Goal: Transaction & Acquisition: Subscribe to service/newsletter

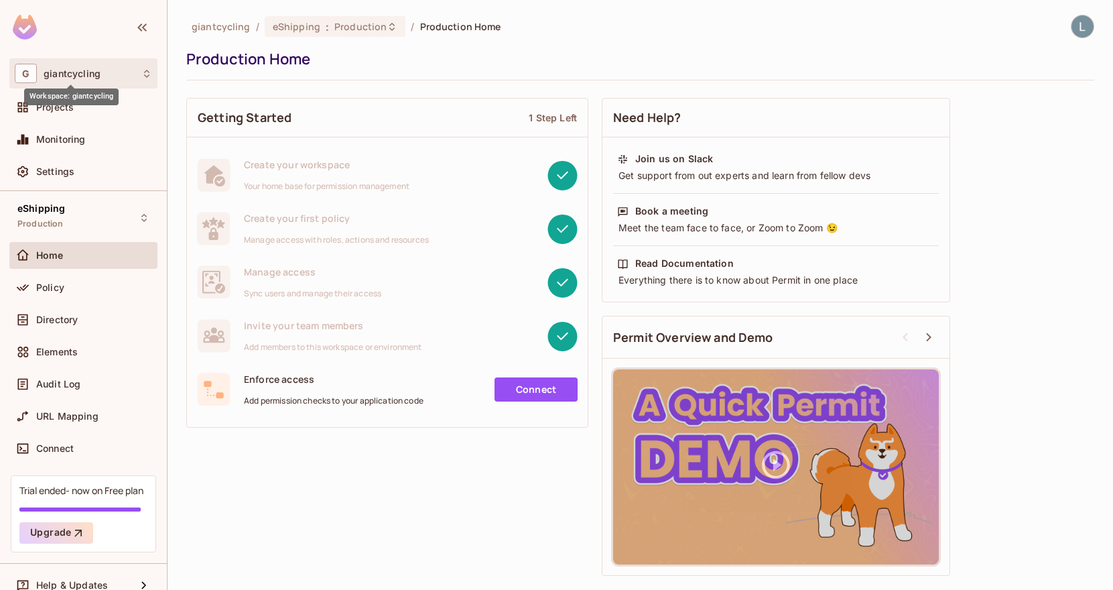
click at [88, 74] on span "giantcycling" at bounding box center [72, 73] width 57 height 11
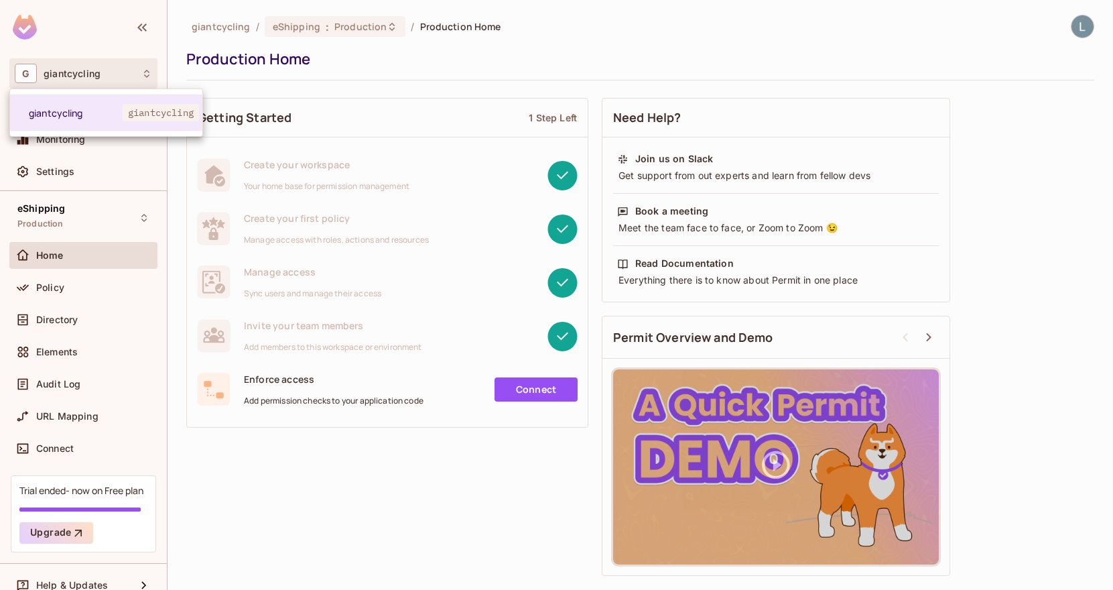
click at [86, 80] on div at bounding box center [556, 295] width 1113 height 590
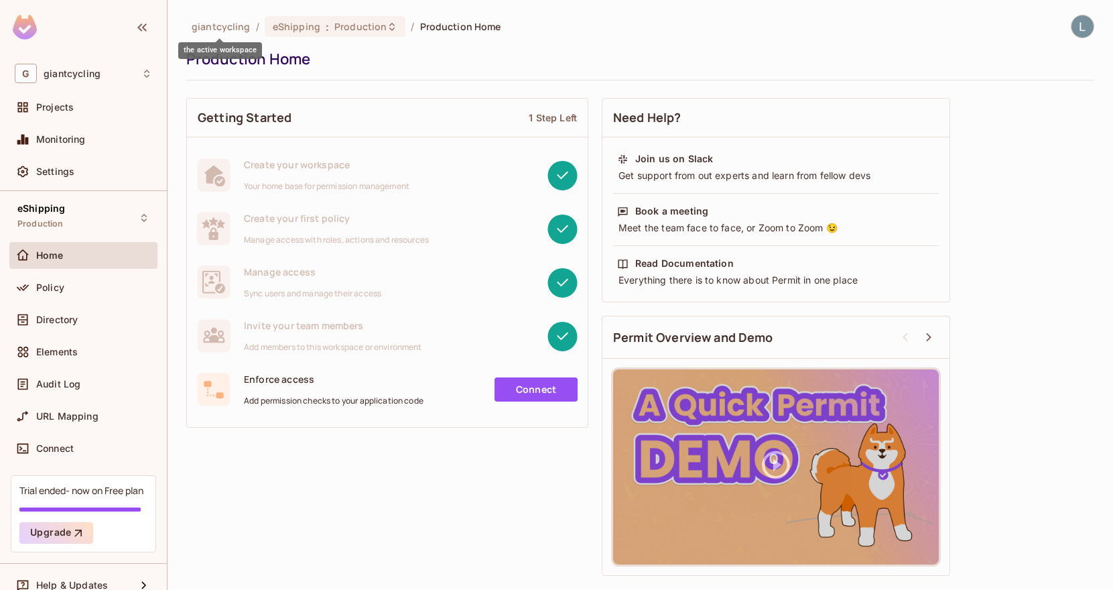
click at [207, 31] on span "giantcycling" at bounding box center [221, 26] width 59 height 13
click at [301, 36] on div "eShipping : Production" at bounding box center [335, 26] width 141 height 21
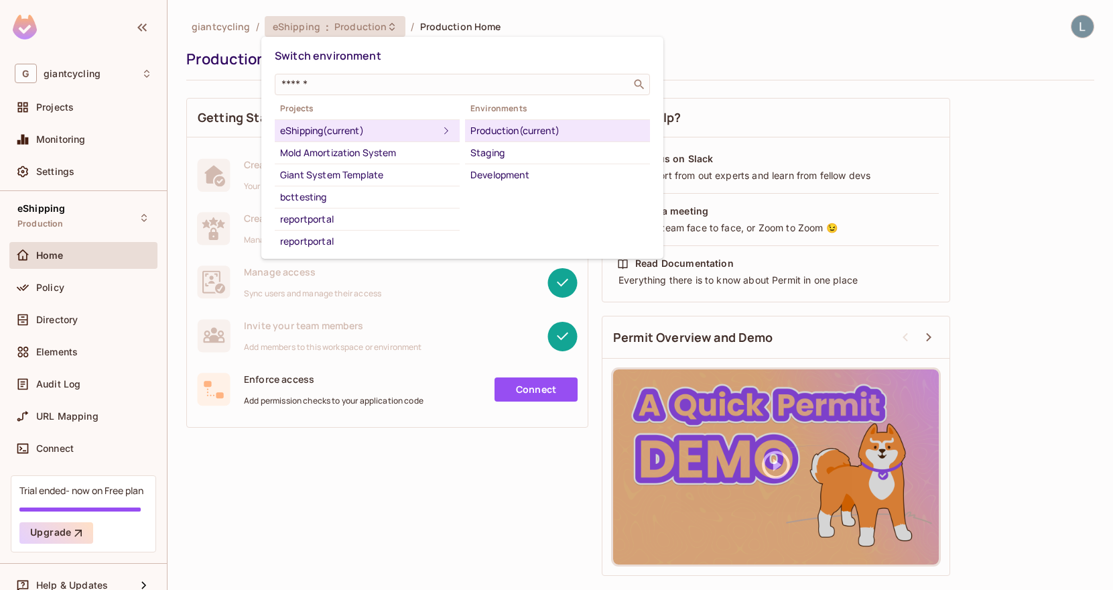
click at [68, 103] on div at bounding box center [556, 295] width 1113 height 590
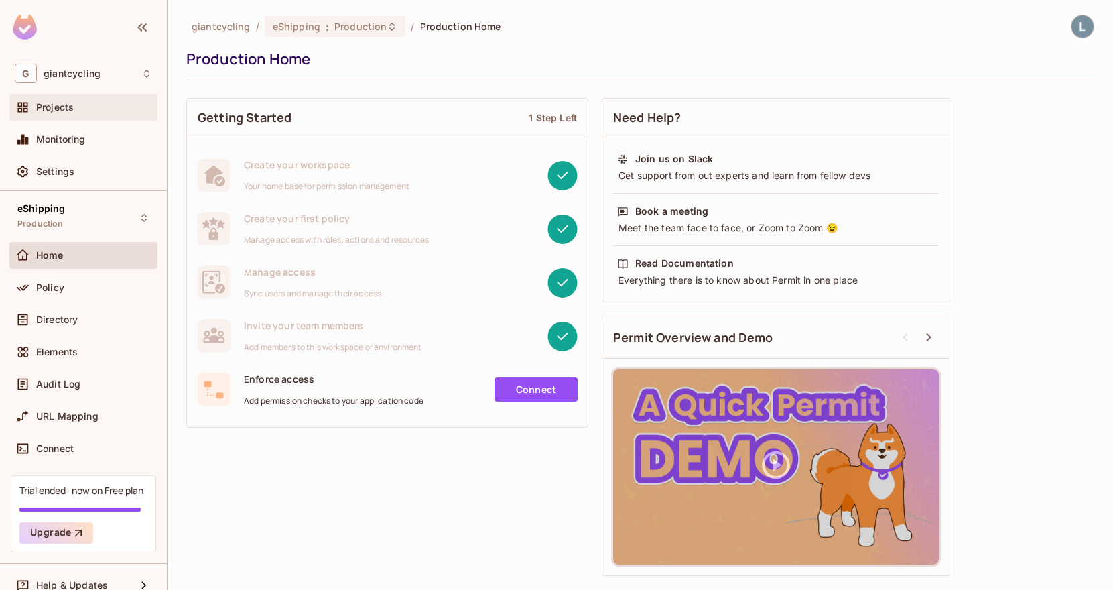
click at [68, 109] on span "Projects" at bounding box center [55, 107] width 38 height 11
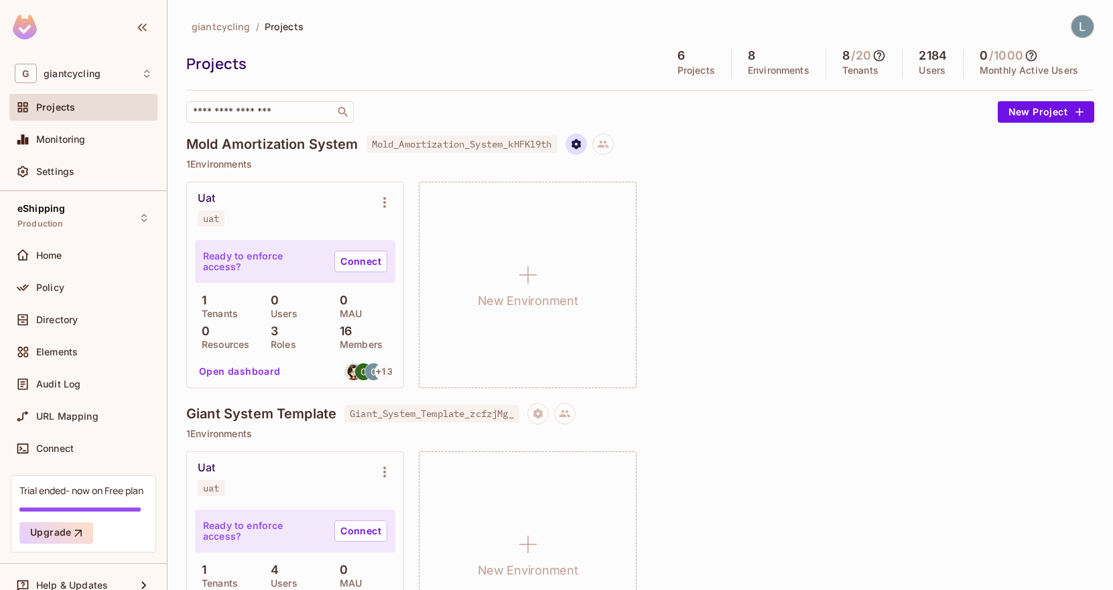
click at [580, 143] on icon "Project settings" at bounding box center [575, 144] width 9 height 10
click at [738, 121] on div at bounding box center [556, 295] width 1113 height 590
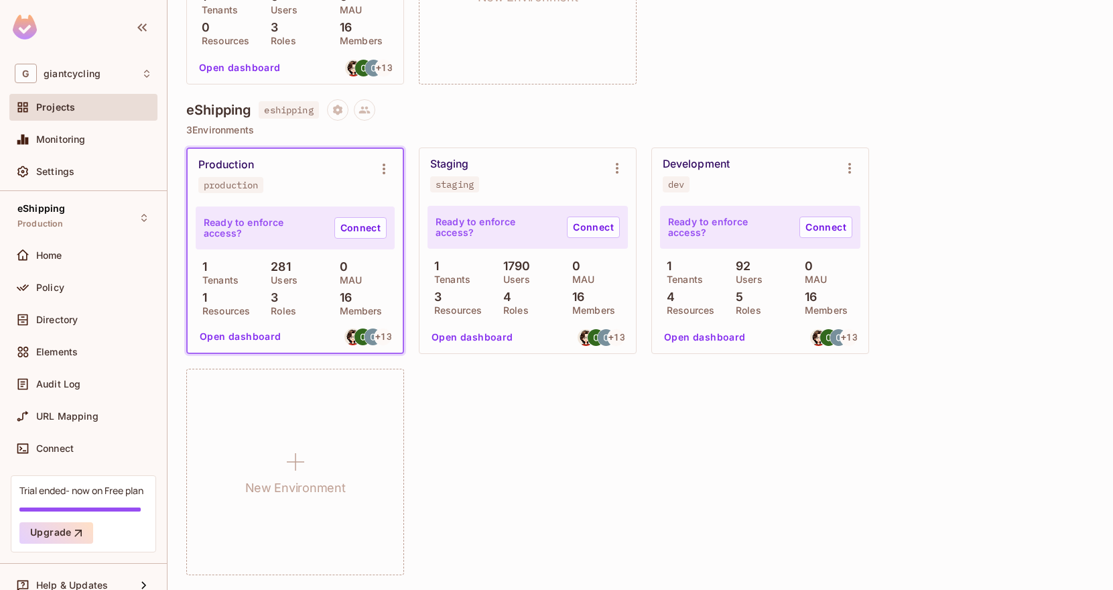
scroll to position [1381, 0]
click at [338, 113] on icon "Project settings" at bounding box center [338, 110] width 12 height 12
click at [548, 118] on div at bounding box center [556, 295] width 1113 height 590
click at [385, 167] on icon "Environment settings" at bounding box center [384, 169] width 16 height 16
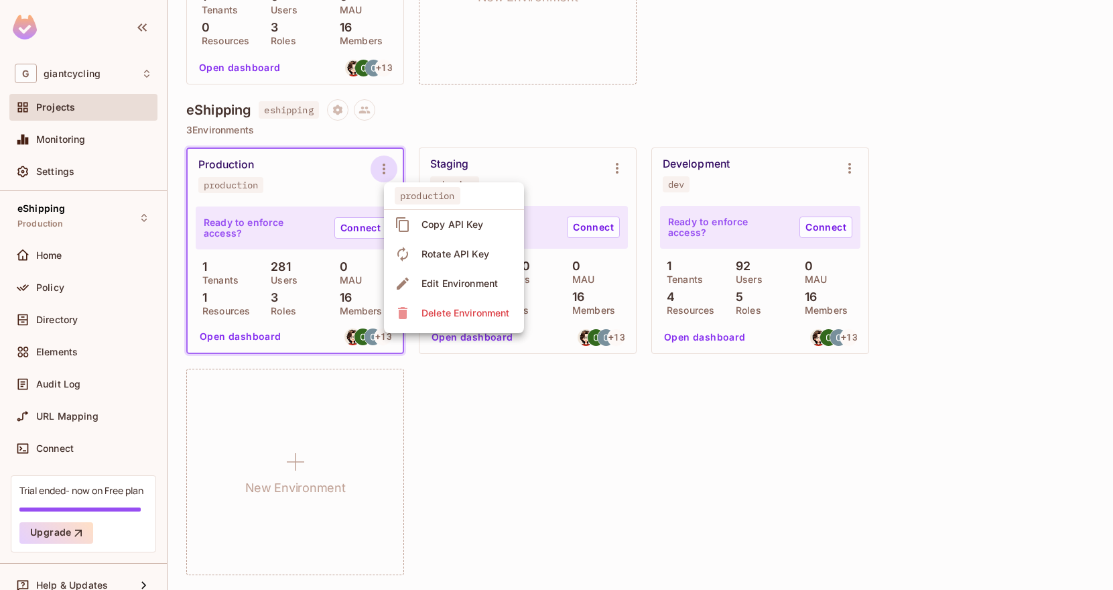
click at [545, 134] on div at bounding box center [556, 295] width 1113 height 590
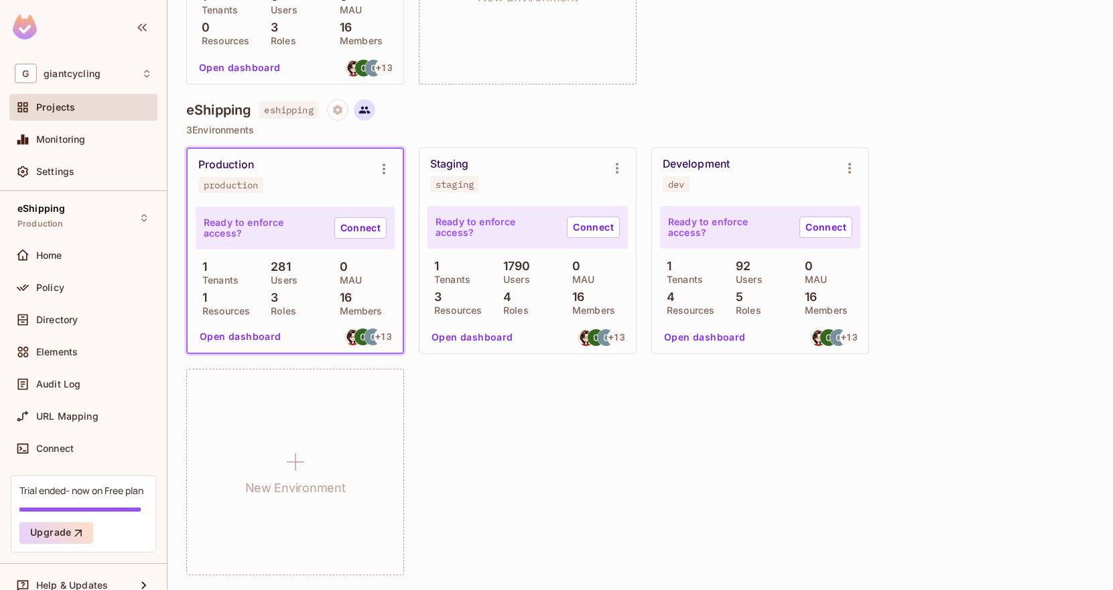
click at [370, 113] on icon at bounding box center [363, 110] width 11 height 7
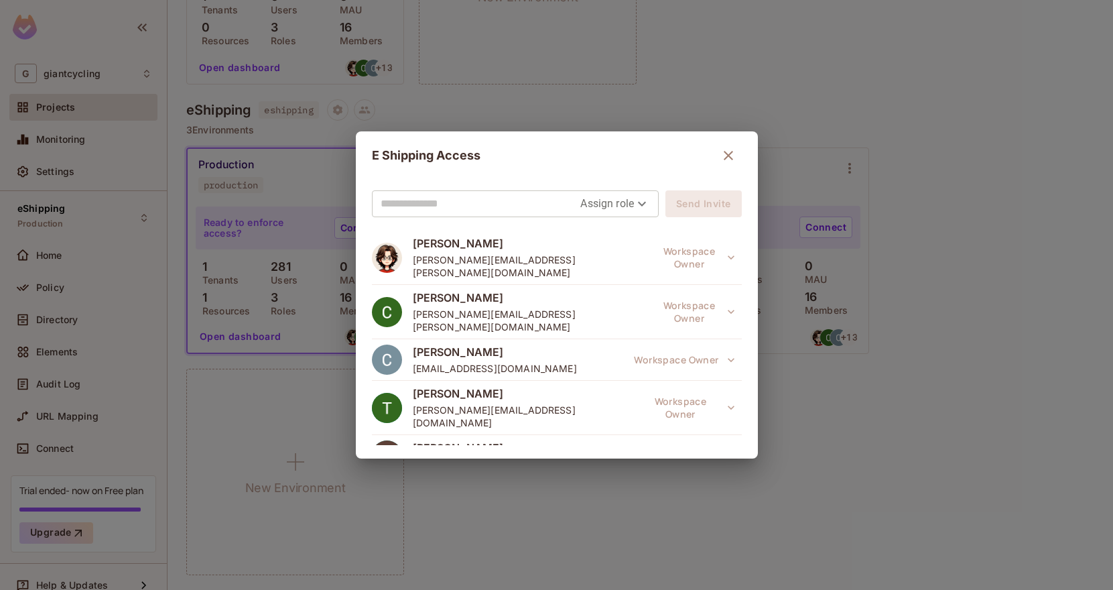
click at [541, 121] on div "E Shipping Access Assign role Send Invite Tsai Dylan Dylan.tsai@bahwancybertek.…" at bounding box center [556, 295] width 1113 height 590
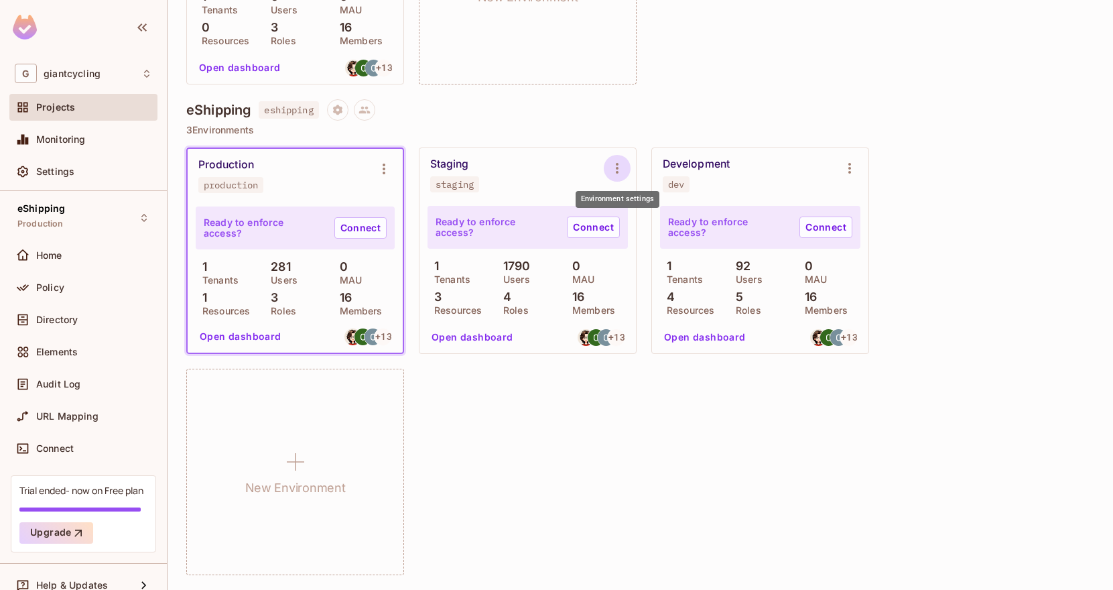
click at [616, 167] on icon "Environment settings" at bounding box center [617, 168] width 3 height 11
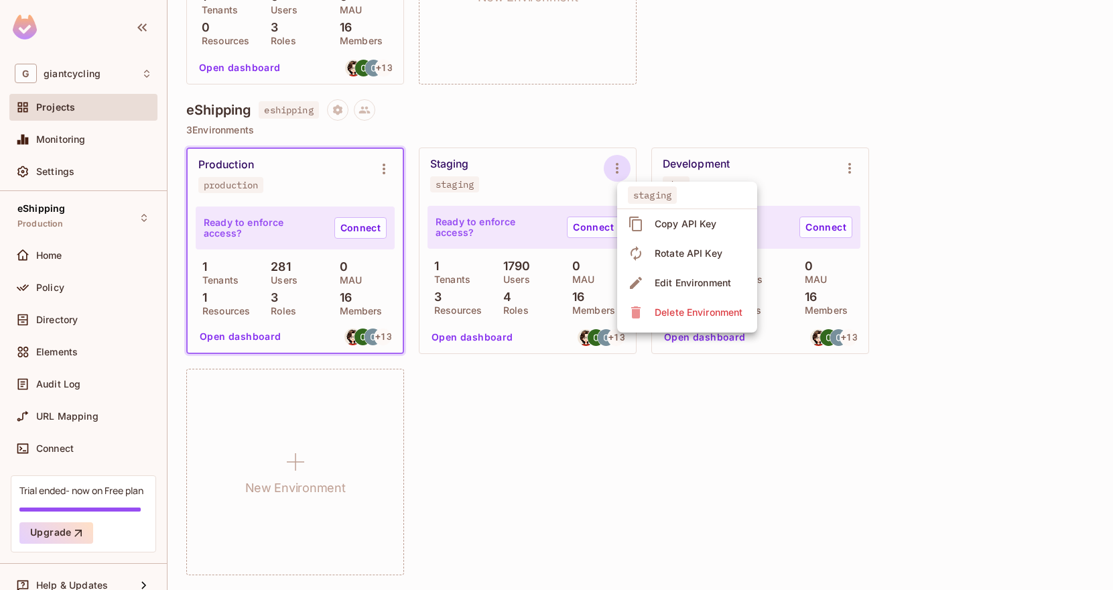
click at [760, 116] on div at bounding box center [556, 295] width 1113 height 590
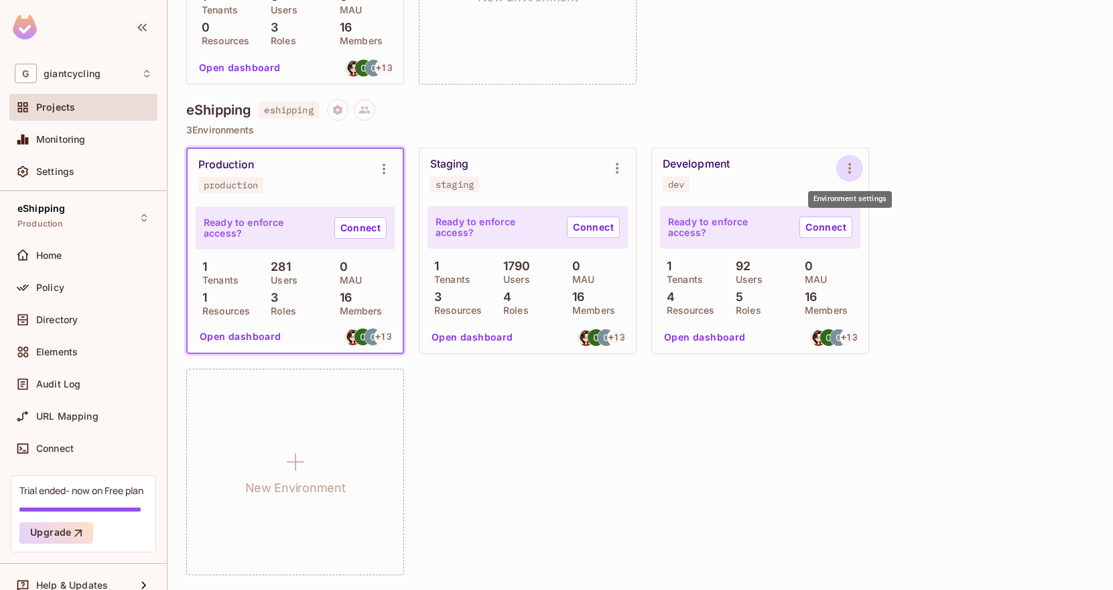
click at [845, 172] on icon "Environment settings" at bounding box center [849, 168] width 16 height 16
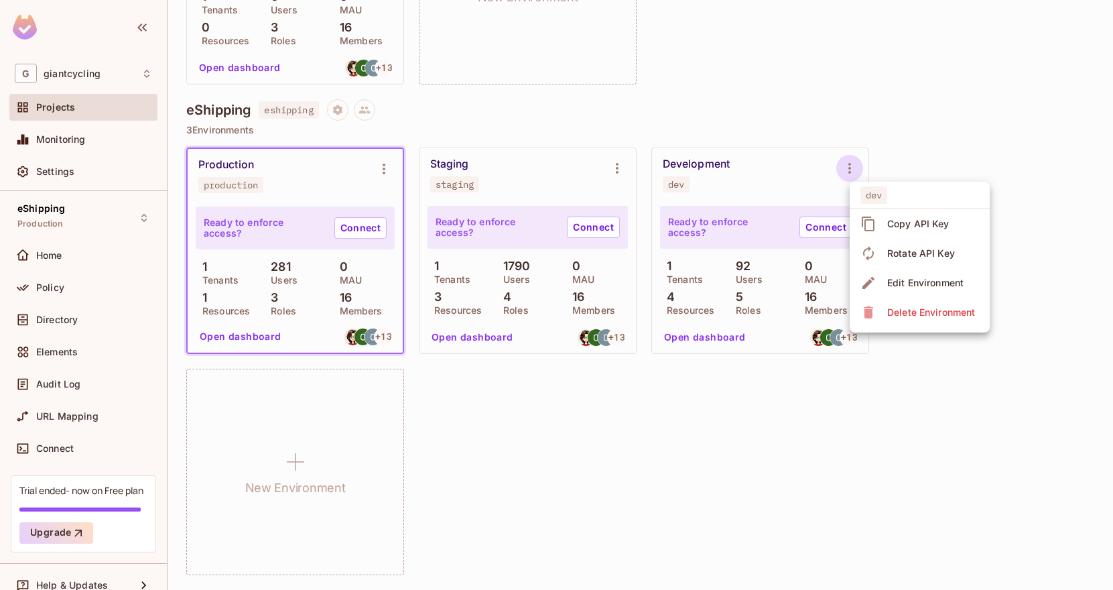
click at [908, 133] on div at bounding box center [556, 295] width 1113 height 590
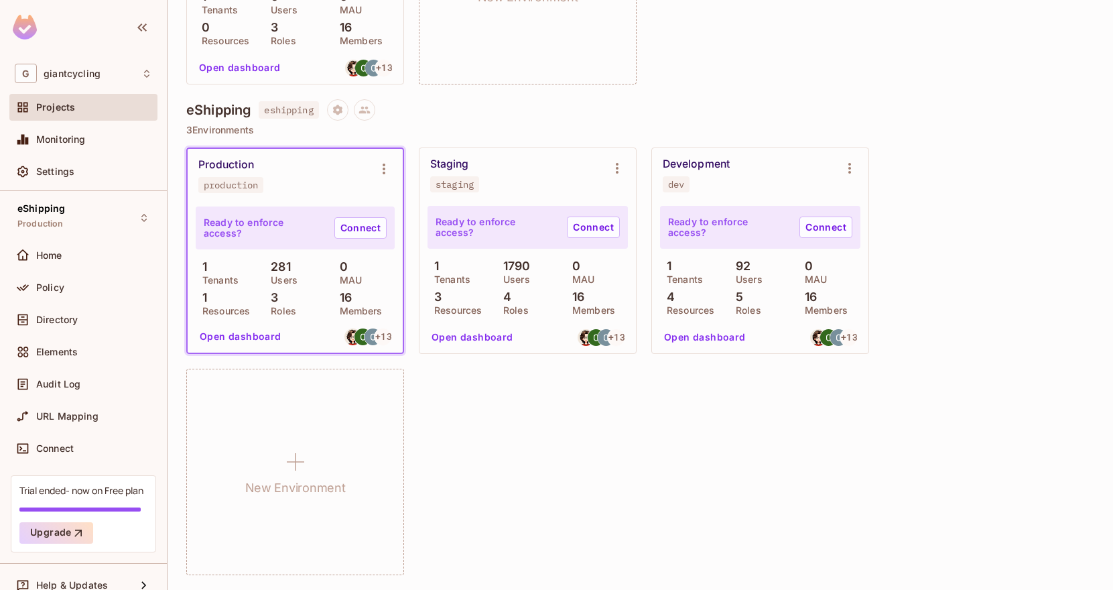
scroll to position [0, 0]
click at [336, 109] on icon "Project settings" at bounding box center [338, 110] width 12 height 12
click at [601, 125] on div at bounding box center [556, 295] width 1113 height 590
click at [379, 165] on icon "Environment settings" at bounding box center [384, 169] width 16 height 16
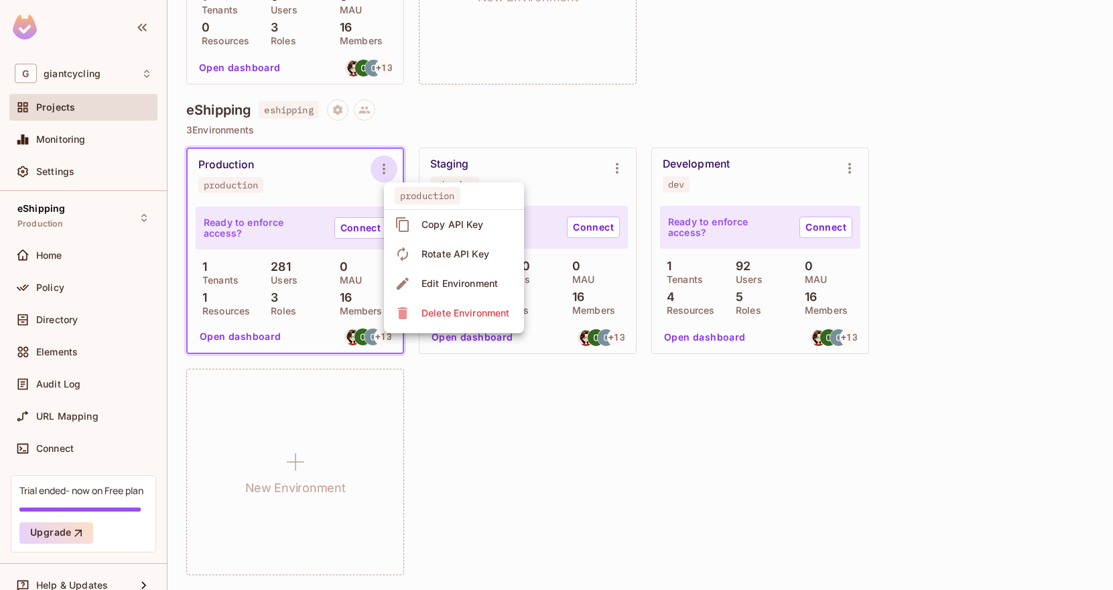
click at [622, 164] on div at bounding box center [556, 295] width 1113 height 590
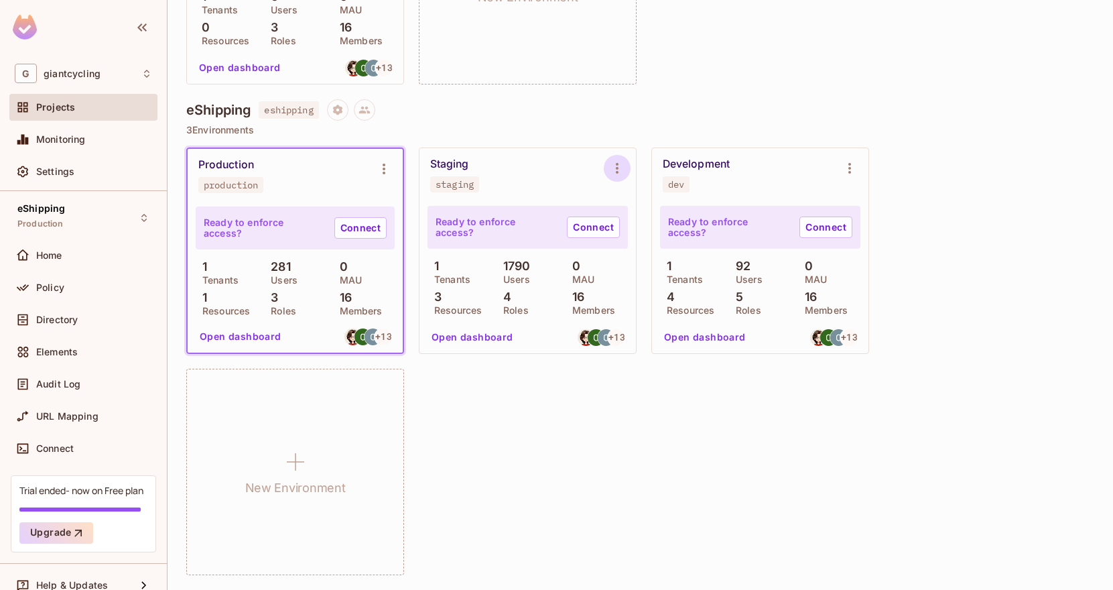
click at [618, 167] on icon "Environment settings" at bounding box center [617, 168] width 16 height 16
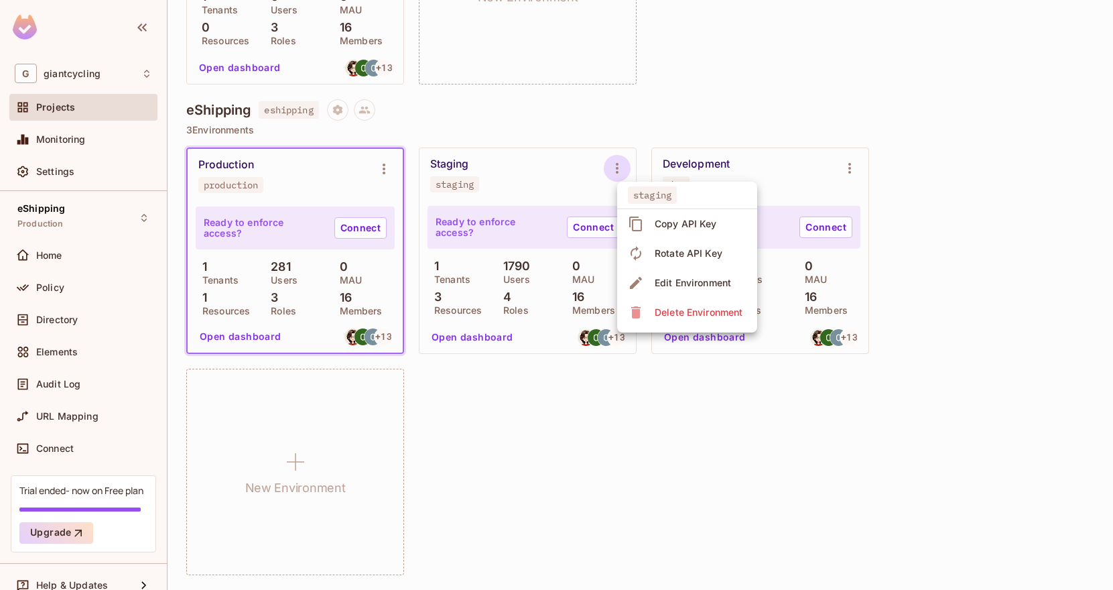
click at [851, 155] on div at bounding box center [556, 295] width 1113 height 590
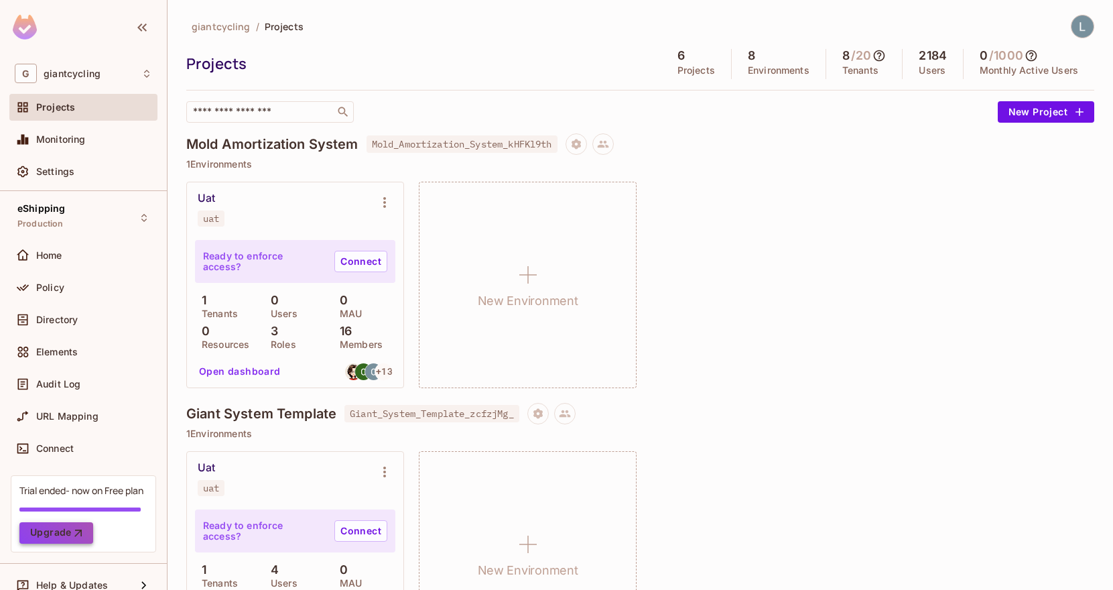
click at [72, 527] on icon "button" at bounding box center [78, 532] width 13 height 13
click at [732, 367] on div "Uat uat Ready to enforce access? Connect 1 Tenants 0 Users 0 MAU 0 Resources 3 …" at bounding box center [640, 285] width 908 height 206
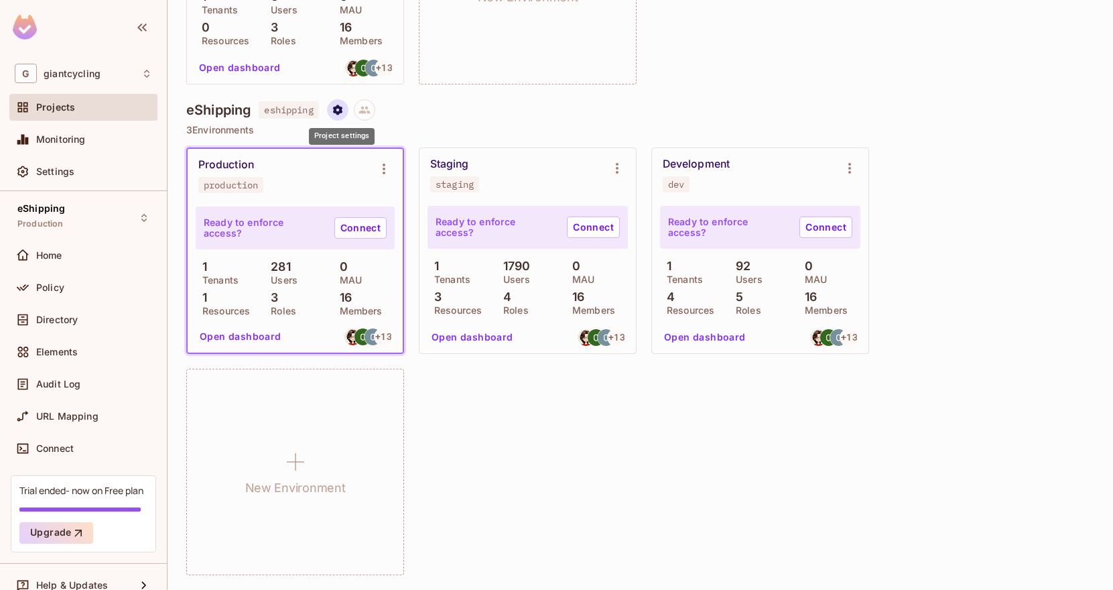
click at [343, 117] on button "Project settings" at bounding box center [337, 109] width 21 height 21
click at [511, 113] on div at bounding box center [556, 295] width 1113 height 590
click at [383, 163] on icon "Environment settings" at bounding box center [384, 169] width 16 height 16
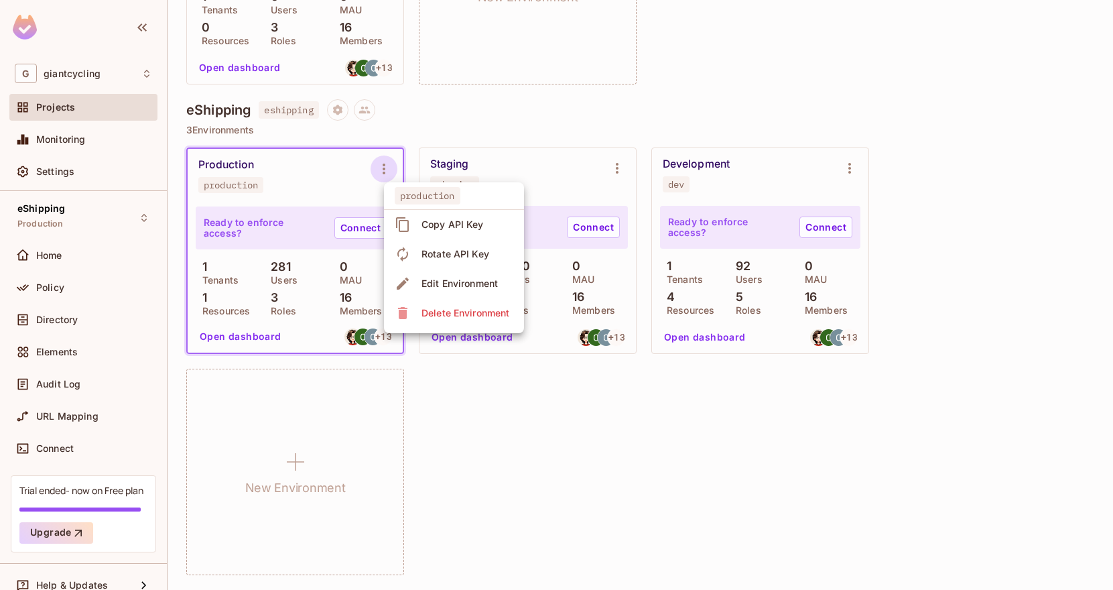
click at [582, 119] on div at bounding box center [556, 295] width 1113 height 590
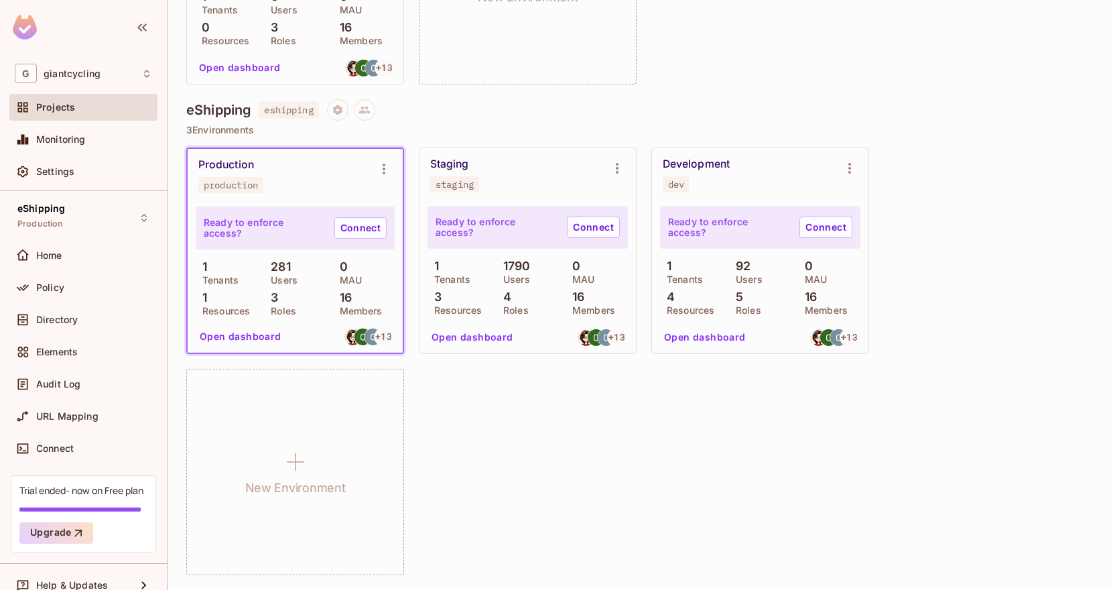
click at [328, 166] on div "Production production" at bounding box center [284, 175] width 172 height 35
click at [233, 163] on div "Production" at bounding box center [226, 164] width 56 height 13
click at [247, 337] on button "Open dashboard" at bounding box center [240, 336] width 92 height 21
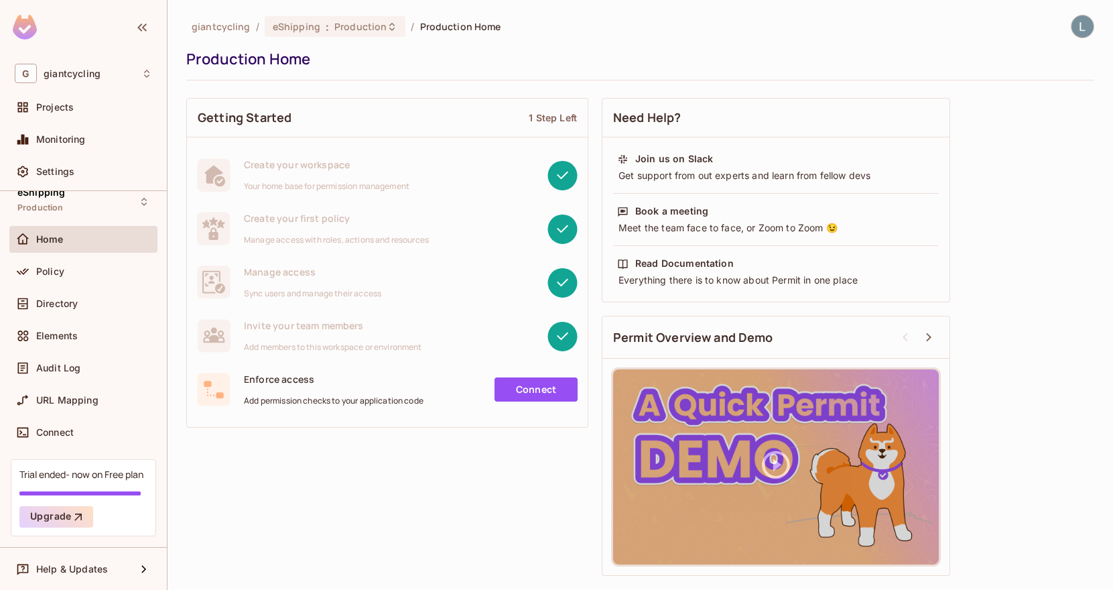
scroll to position [16, 0]
click at [74, 434] on span "Connect" at bounding box center [55, 432] width 38 height 11
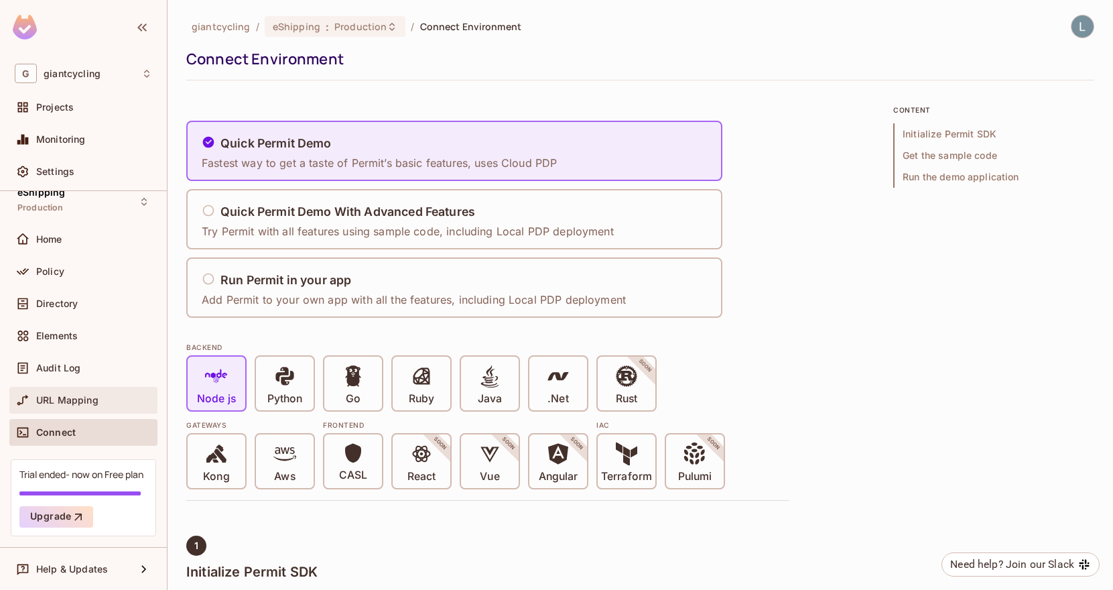
click at [82, 403] on span "URL Mapping" at bounding box center [67, 400] width 62 height 11
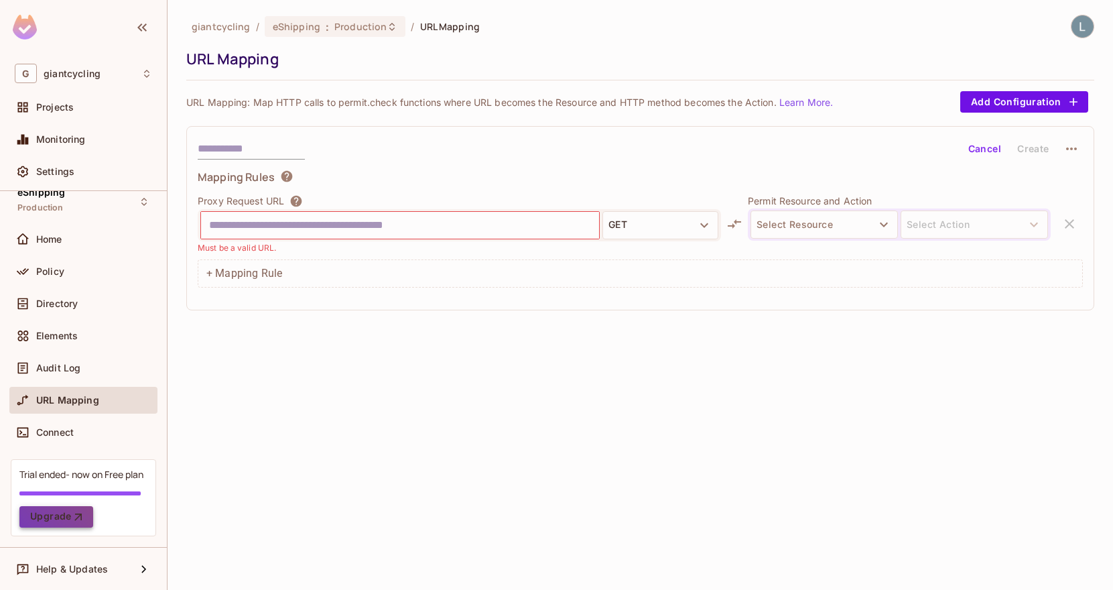
click at [59, 518] on button "Upgrade" at bounding box center [56, 516] width 74 height 21
click at [350, 310] on div "Cancel Create Mapping Rules Proxy Request URL GET Must be a valid URL. Permit R…" at bounding box center [640, 218] width 908 height 184
click at [304, 21] on span "eShipping" at bounding box center [297, 26] width 48 height 13
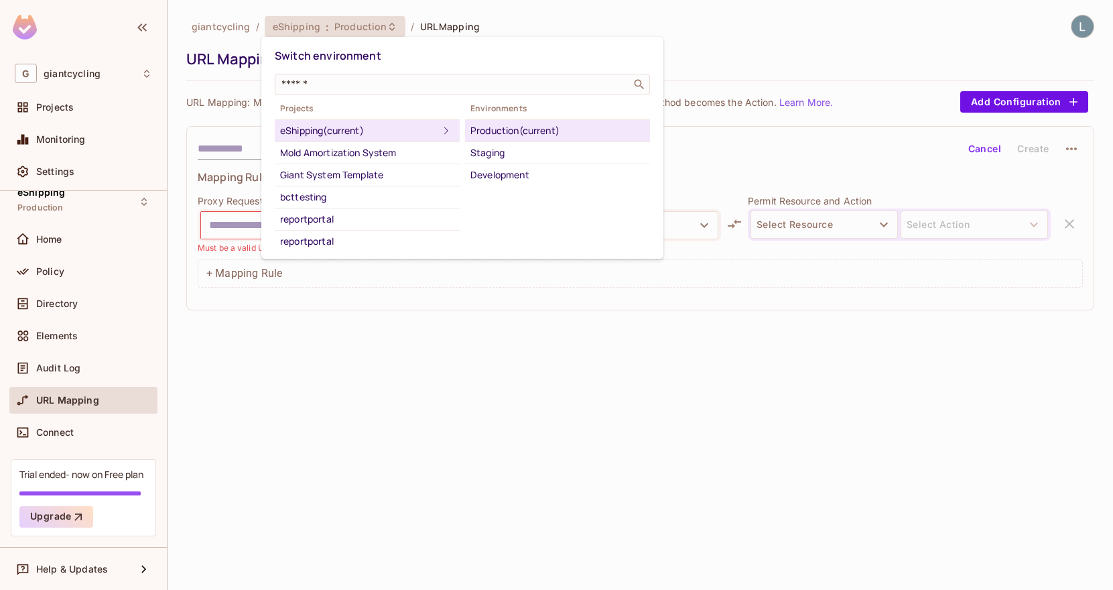
click at [566, 397] on div at bounding box center [556, 295] width 1113 height 590
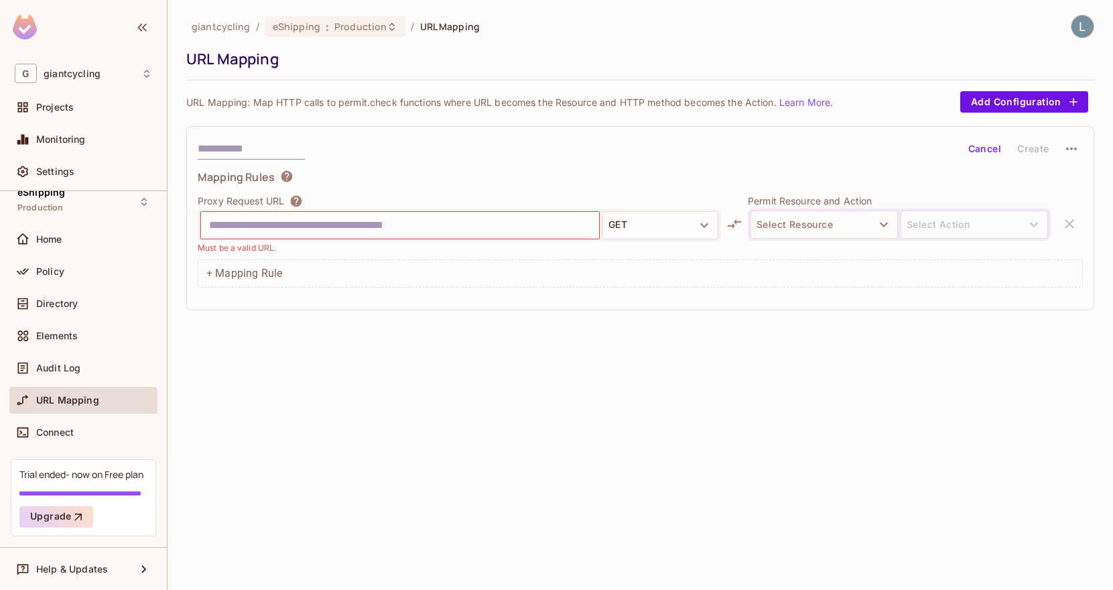
click at [390, 179] on div "Mapping Rules" at bounding box center [640, 178] width 885 height 19
click at [72, 405] on span "URL Mapping" at bounding box center [67, 400] width 63 height 11
click at [66, 366] on span "Audit Log" at bounding box center [58, 367] width 44 height 11
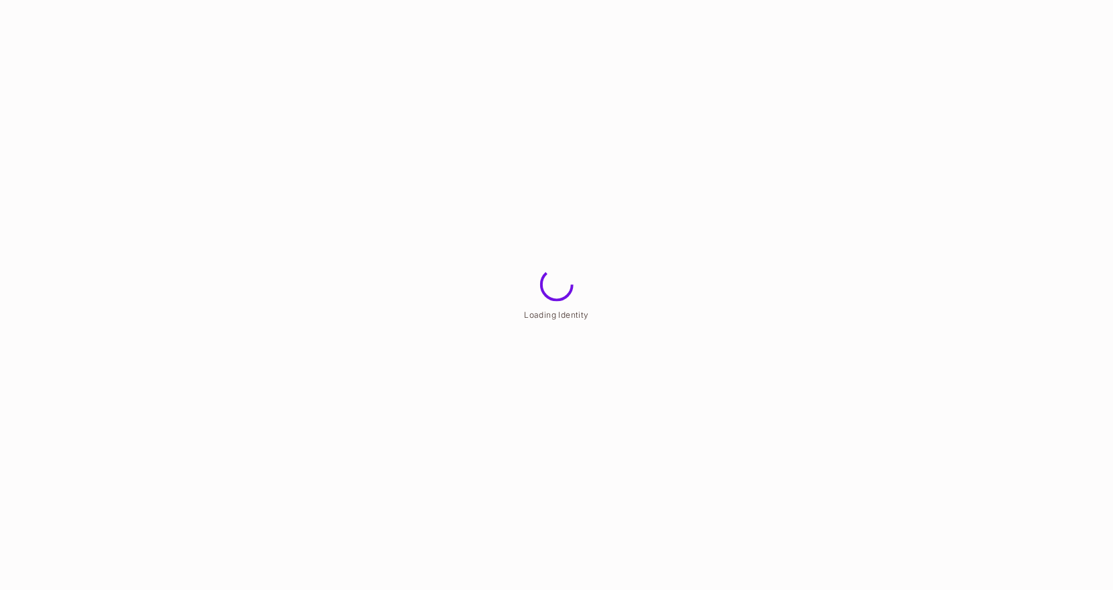
click at [86, 0] on html "Loading Identity" at bounding box center [556, 0] width 1113 height 0
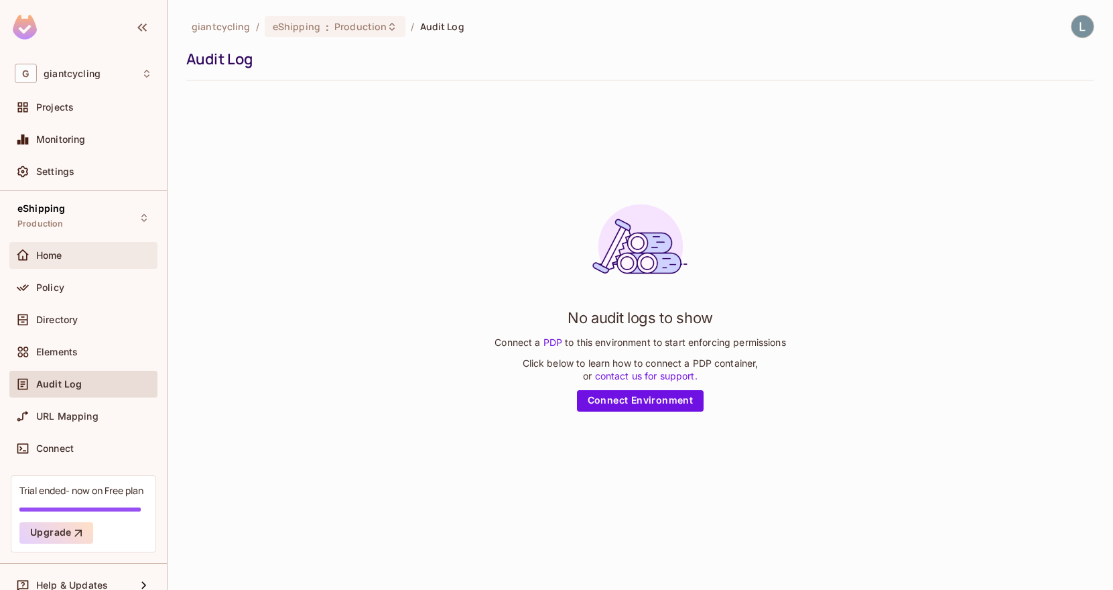
click at [92, 251] on div "Home" at bounding box center [94, 255] width 116 height 11
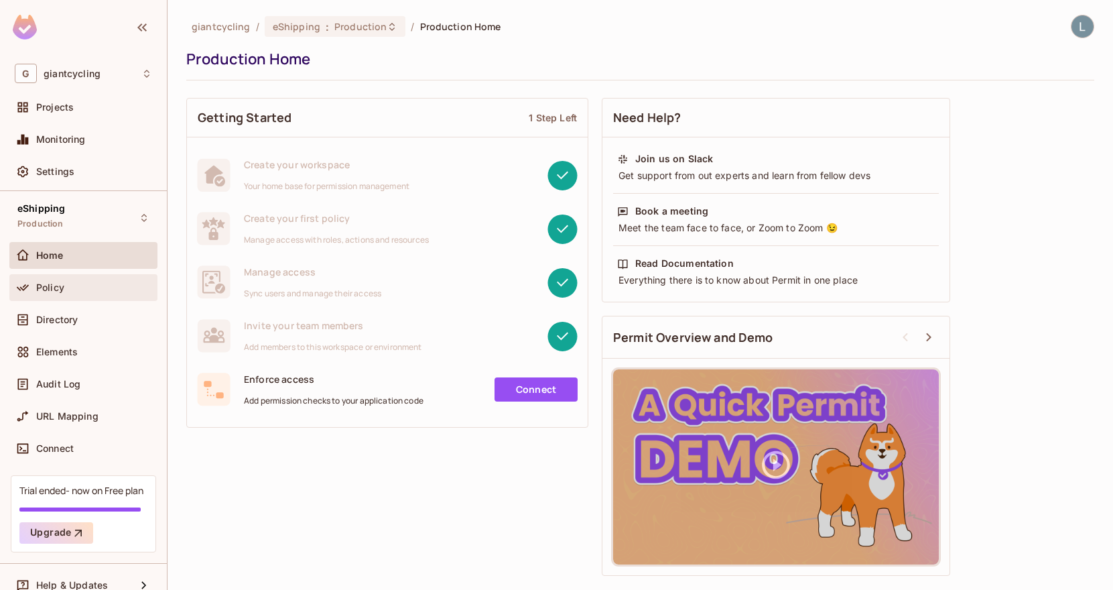
click at [117, 279] on div "Policy" at bounding box center [83, 287] width 137 height 16
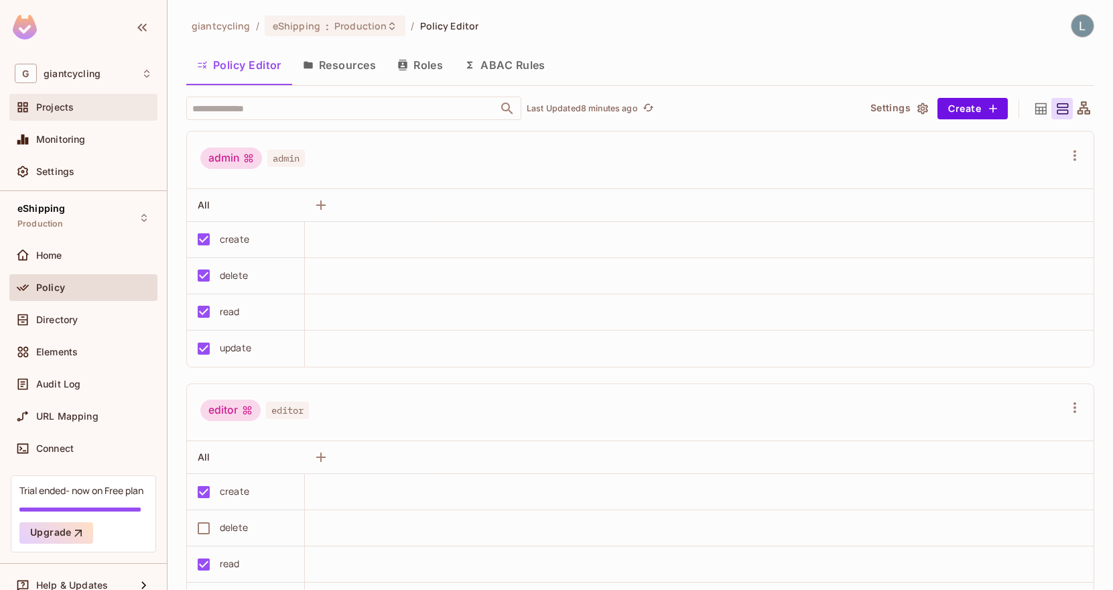
click at [96, 113] on div "Projects" at bounding box center [94, 107] width 116 height 11
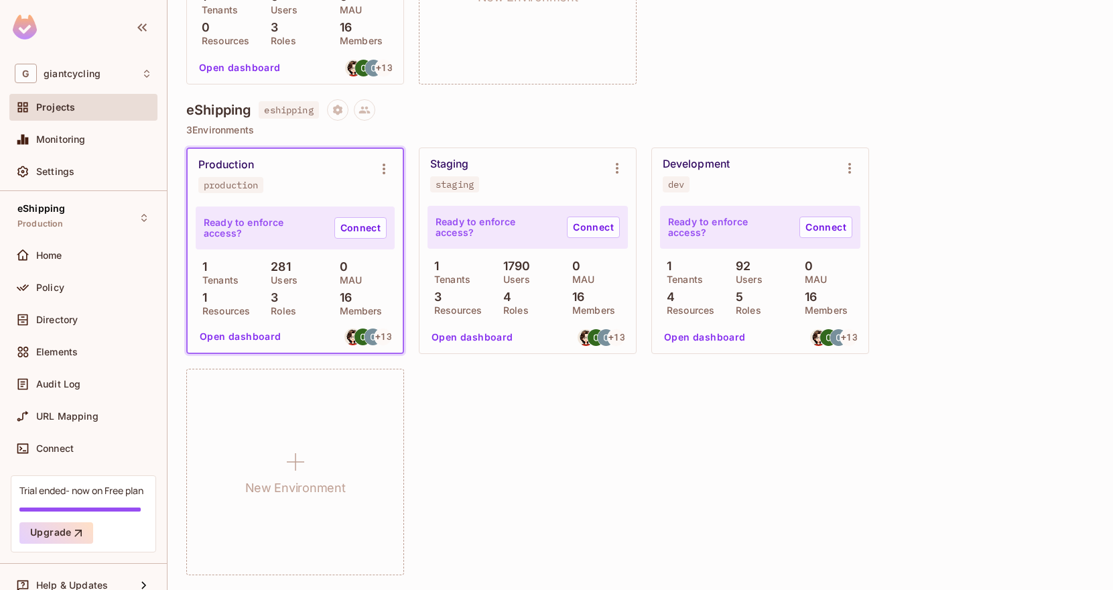
scroll to position [1381, 0]
click at [50, 530] on button "Upgrade" at bounding box center [56, 532] width 74 height 21
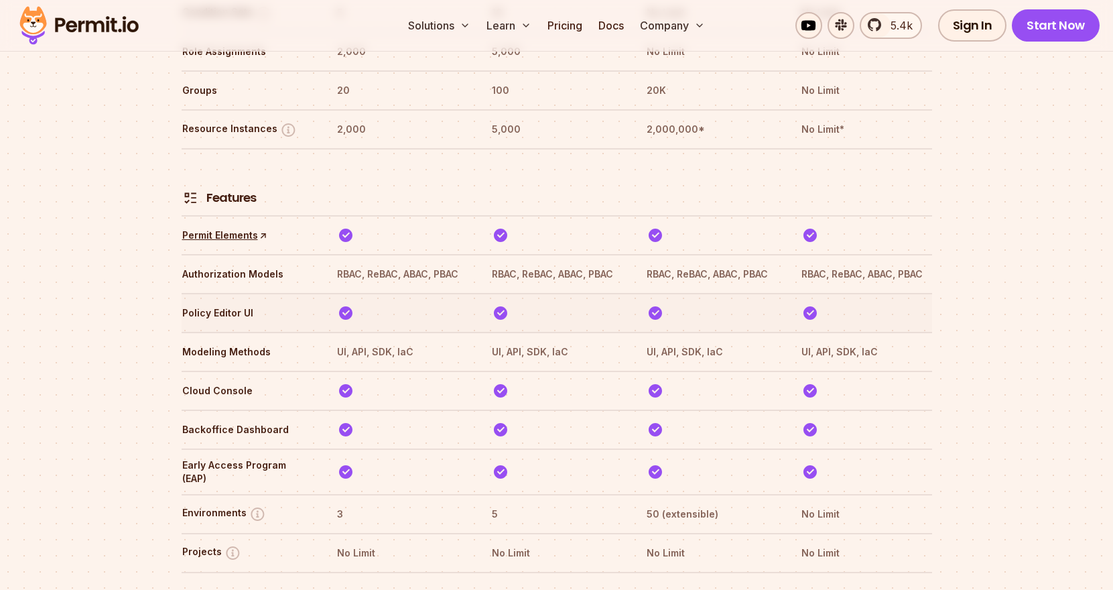
scroll to position [1947, 0]
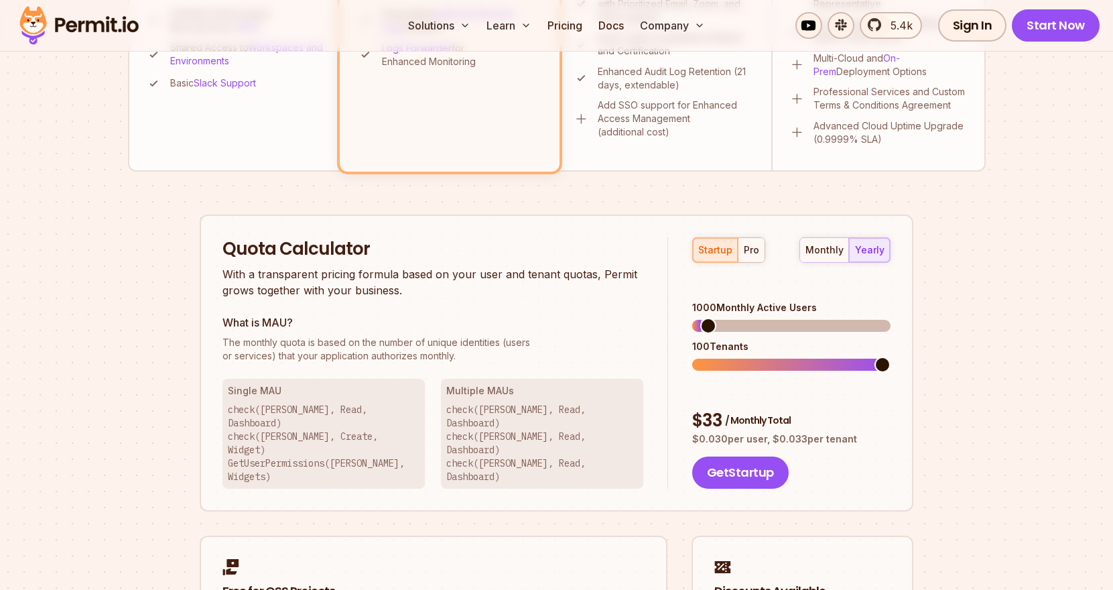
scroll to position [696, 0]
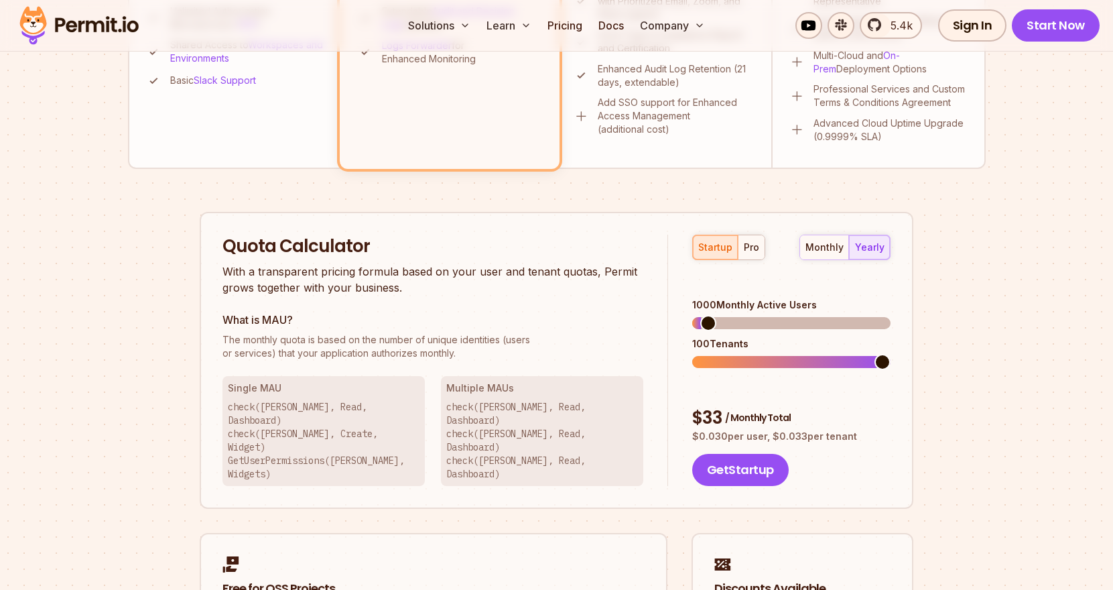
click at [701, 315] on span at bounding box center [708, 323] width 16 height 16
click at [747, 251] on div "pro" at bounding box center [751, 247] width 15 height 13
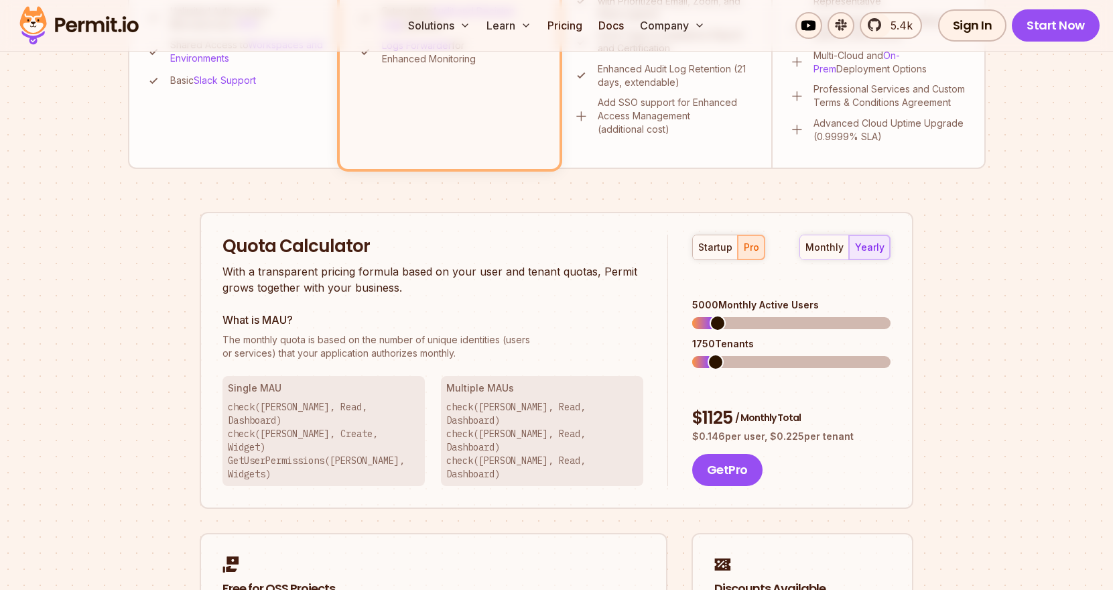
click at [711, 315] on span at bounding box center [717, 323] width 16 height 16
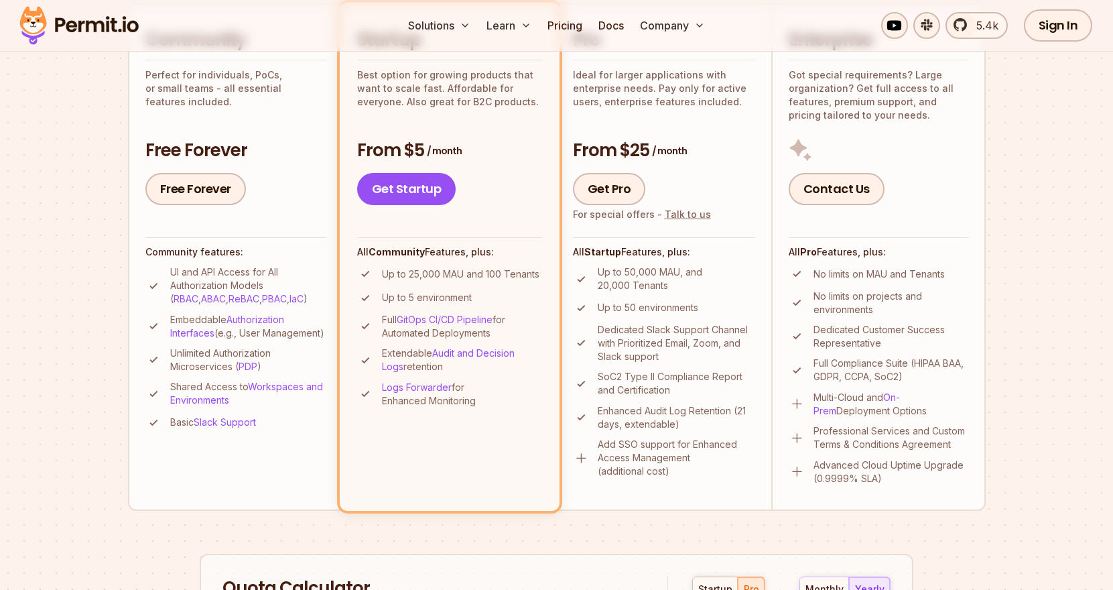
scroll to position [216, 0]
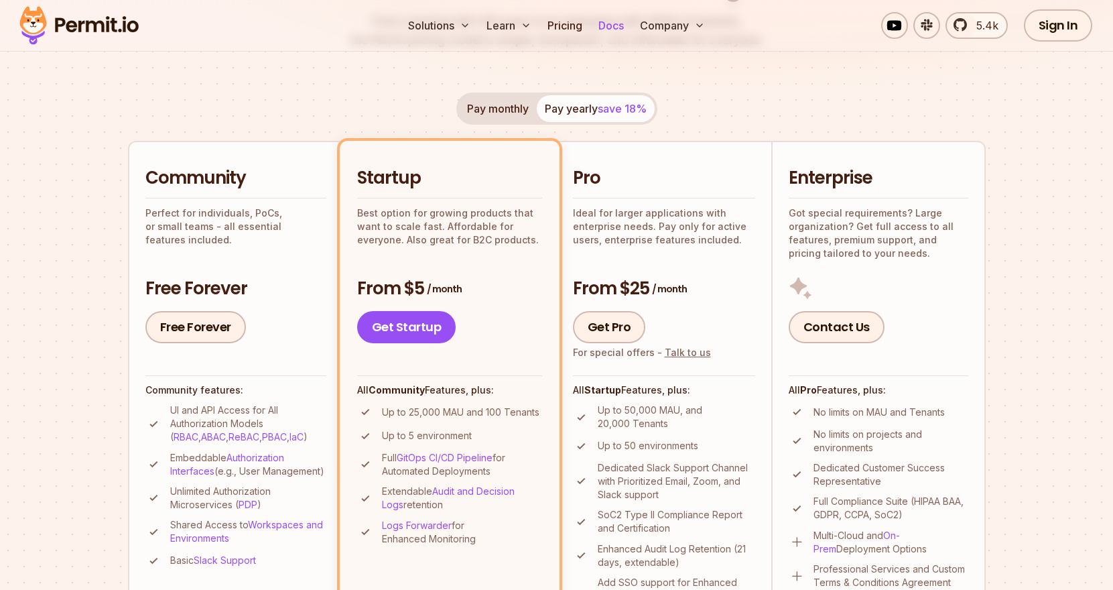
click at [604, 28] on link "Docs" at bounding box center [611, 25] width 36 height 27
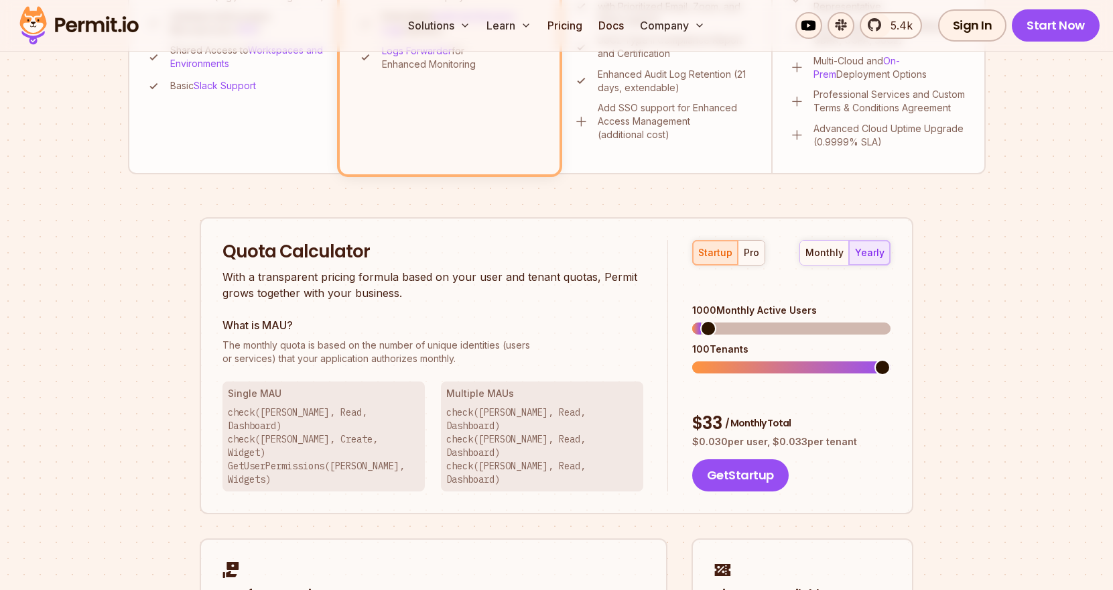
scroll to position [701, 0]
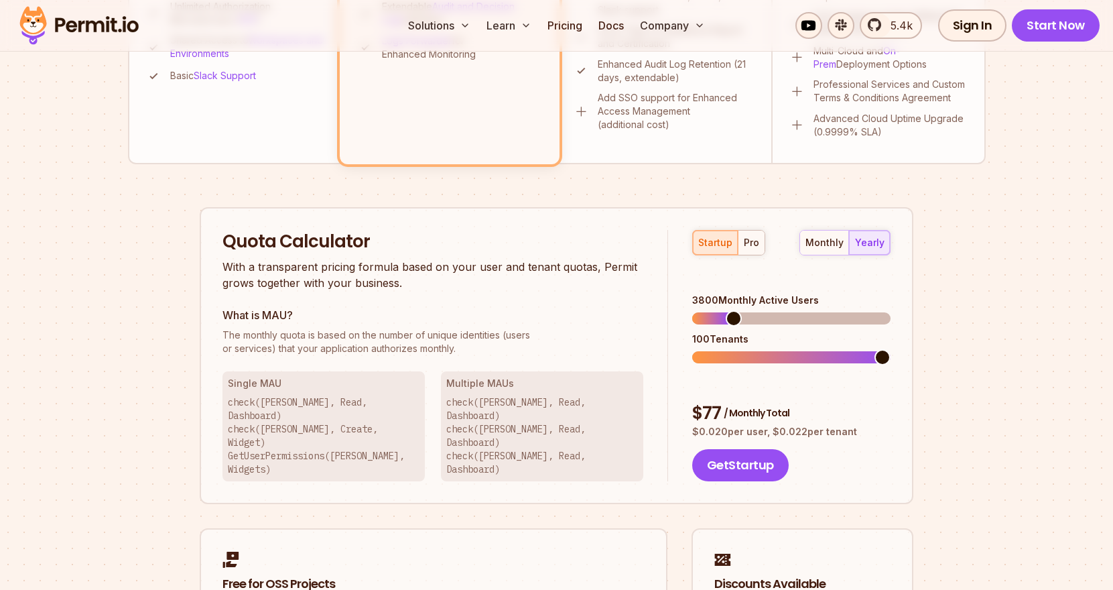
click at [728, 310] on span at bounding box center [734, 318] width 16 height 16
click at [752, 249] on button "pro" at bounding box center [751, 242] width 27 height 24
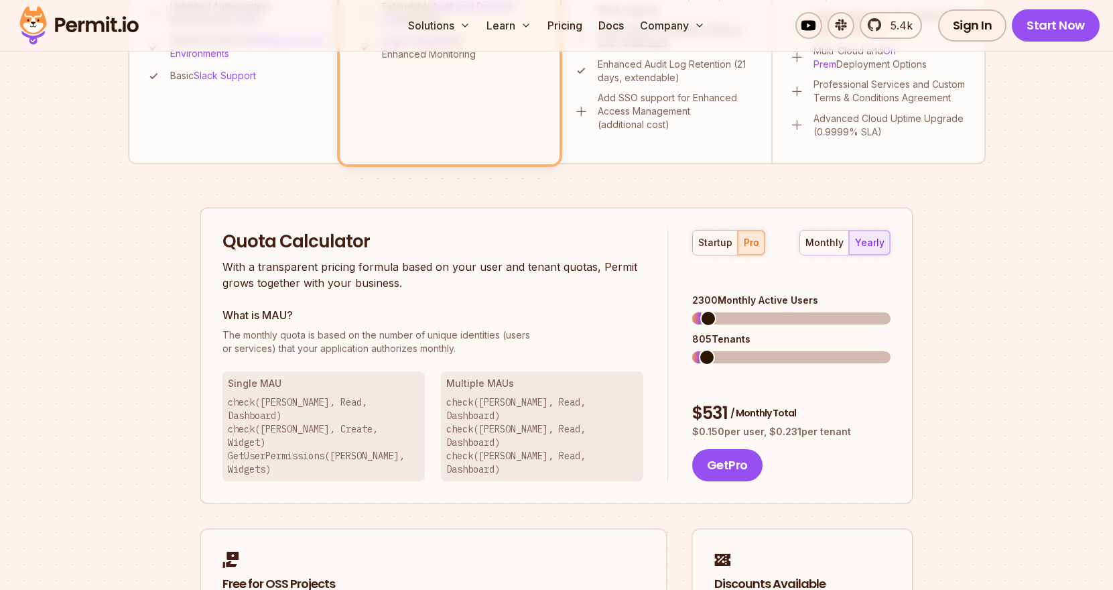
click at [700, 310] on span at bounding box center [708, 318] width 16 height 16
